Goal: Information Seeking & Learning: Check status

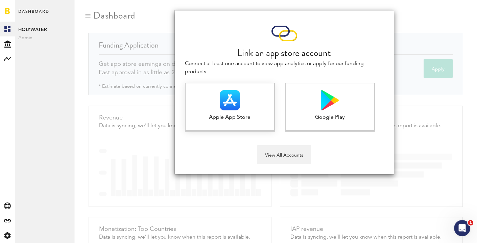
click at [234, 92] on img at bounding box center [230, 100] width 20 height 20
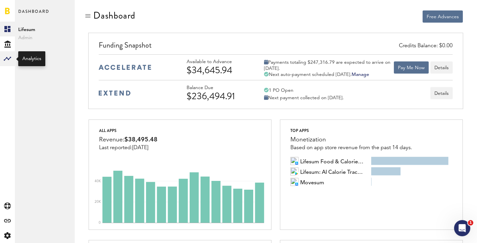
click at [5, 60] on rect at bounding box center [7, 59] width 8 height 8
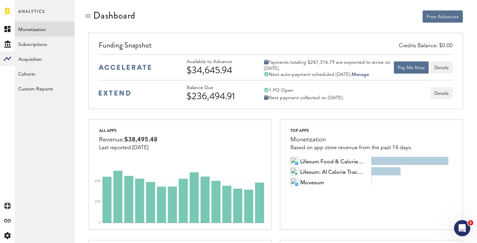
click at [36, 30] on link "Monetization" at bounding box center [44, 29] width 59 height 15
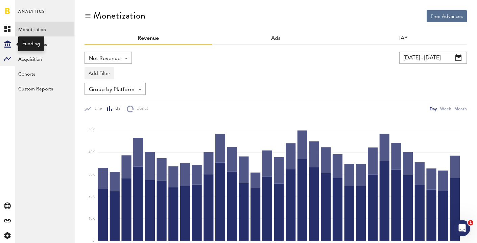
click at [3, 39] on div "Created with Sketch." at bounding box center [7, 43] width 15 height 15
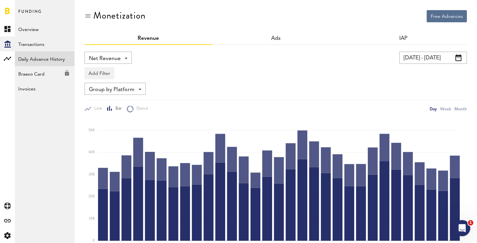
click at [48, 59] on link "Daily Advance History" at bounding box center [44, 58] width 59 height 15
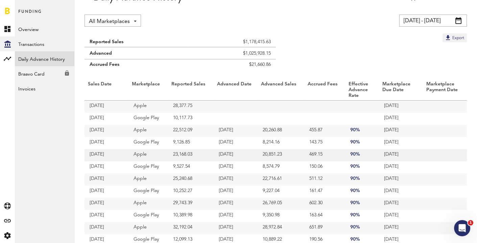
scroll to position [20, 0]
